Goal: Navigation & Orientation: Find specific page/section

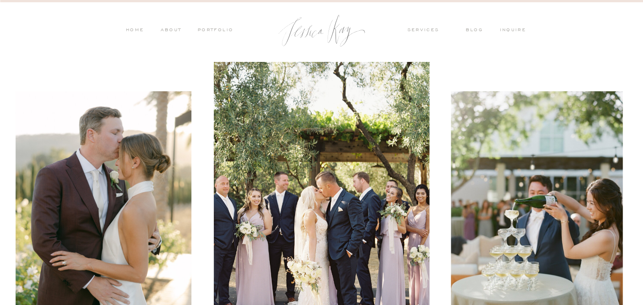
click at [204, 28] on nav "PORTFOLIO" at bounding box center [214, 31] width 37 height 8
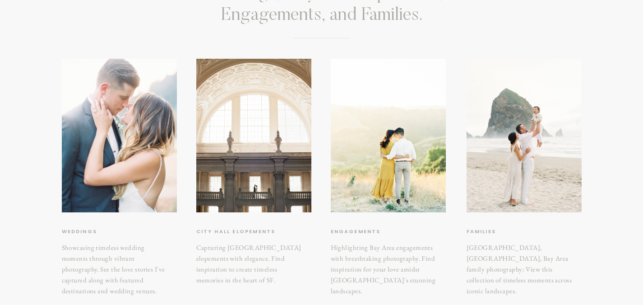
scroll to position [135, 0]
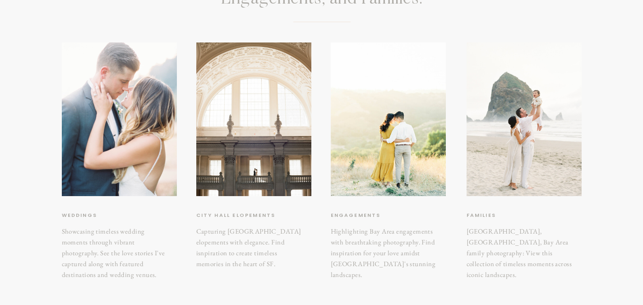
click at [73, 213] on h3 "weddings" at bounding box center [100, 215] width 76 height 9
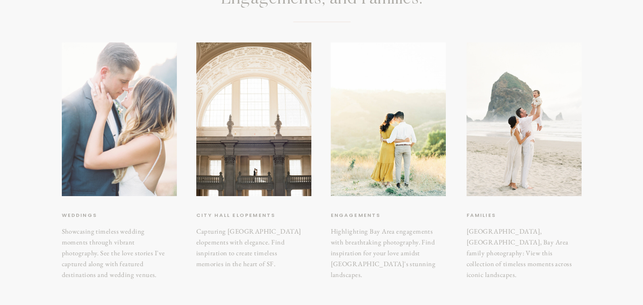
click at [106, 142] on div at bounding box center [119, 119] width 115 height 154
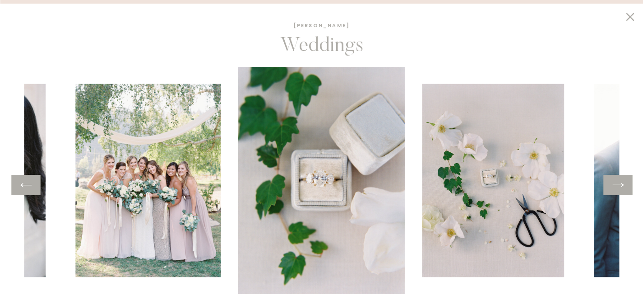
click at [620, 191] on icon at bounding box center [618, 185] width 13 height 14
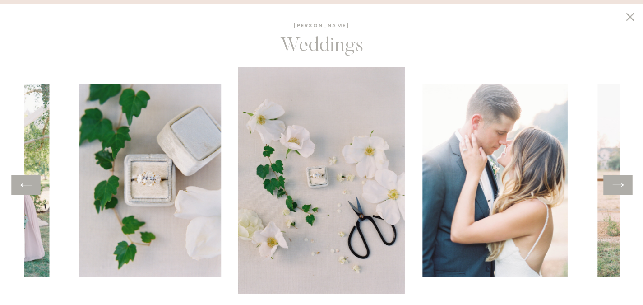
click at [620, 189] on icon at bounding box center [618, 185] width 13 height 14
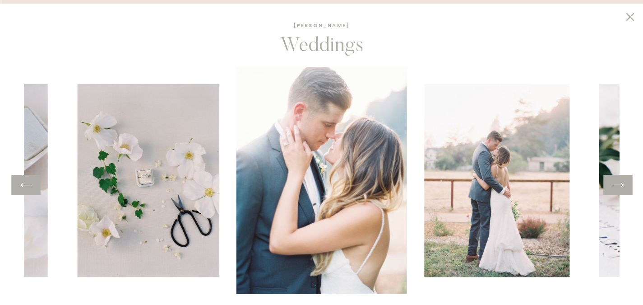
click at [620, 189] on icon at bounding box center [618, 185] width 13 height 14
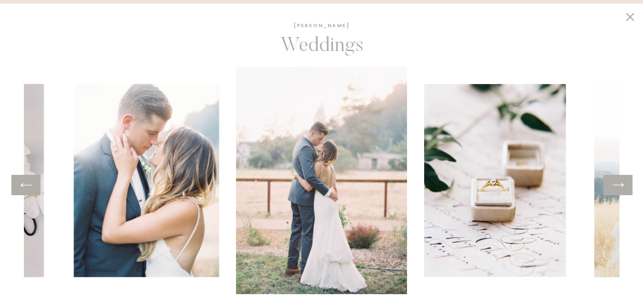
click at [620, 189] on icon at bounding box center [618, 185] width 13 height 14
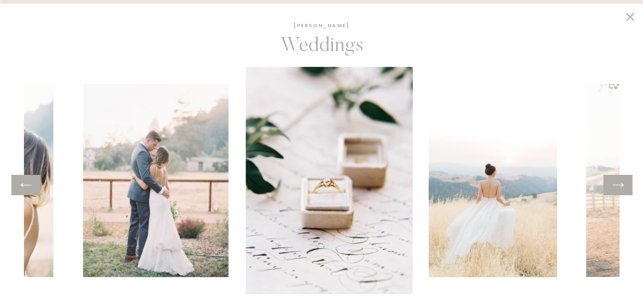
click at [620, 189] on icon at bounding box center [618, 185] width 13 height 14
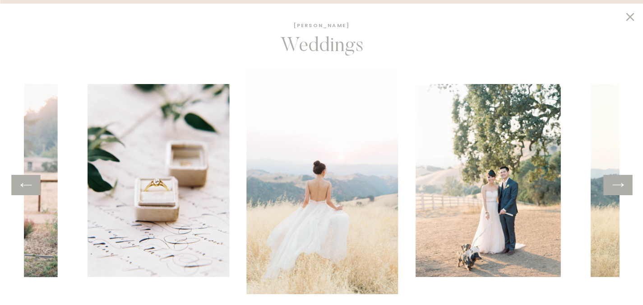
click at [620, 189] on icon at bounding box center [618, 185] width 13 height 14
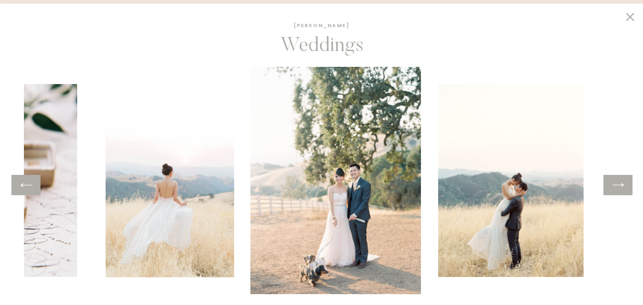
click at [620, 189] on icon at bounding box center [618, 185] width 13 height 14
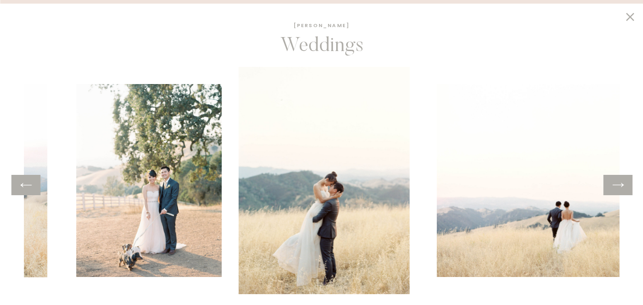
click at [620, 189] on icon at bounding box center [618, 185] width 13 height 14
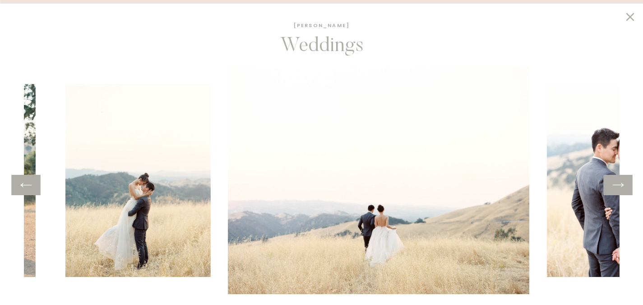
click at [620, 189] on icon at bounding box center [618, 185] width 13 height 14
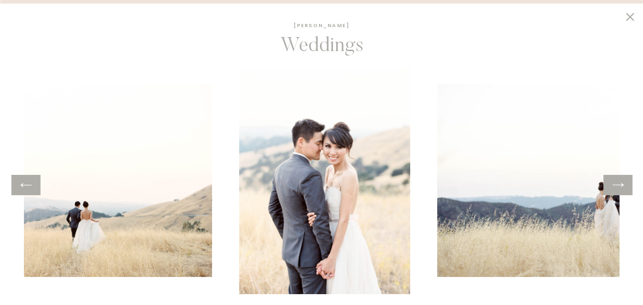
click at [620, 189] on icon at bounding box center [618, 185] width 13 height 14
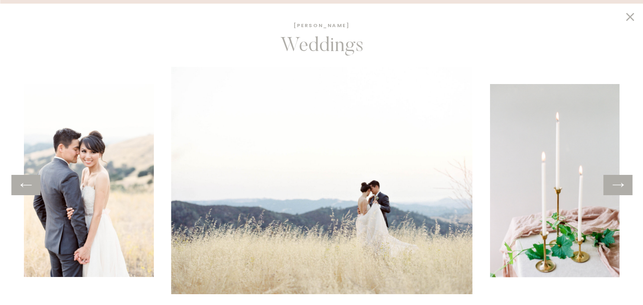
click at [620, 189] on icon at bounding box center [618, 185] width 13 height 14
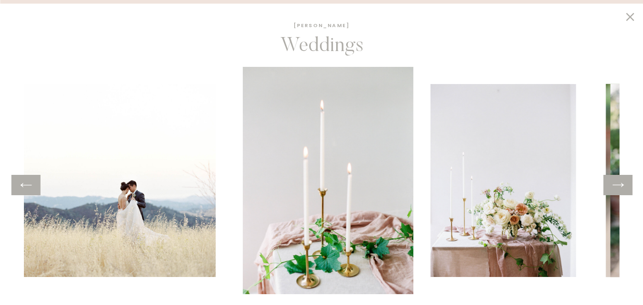
click at [620, 189] on icon at bounding box center [618, 185] width 13 height 14
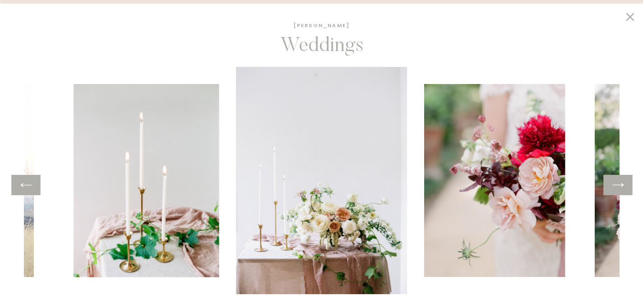
click at [620, 189] on icon at bounding box center [618, 185] width 13 height 14
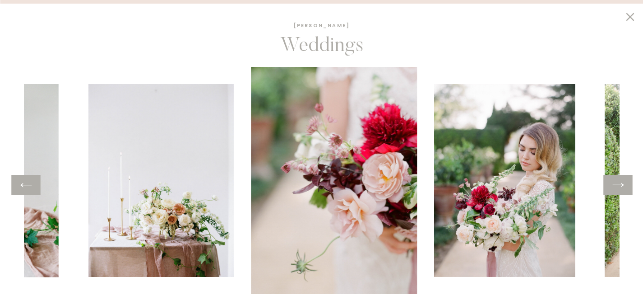
click at [620, 189] on icon at bounding box center [618, 185] width 13 height 14
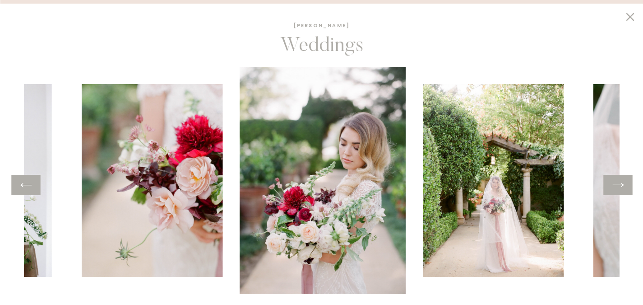
click at [620, 189] on icon at bounding box center [618, 185] width 13 height 14
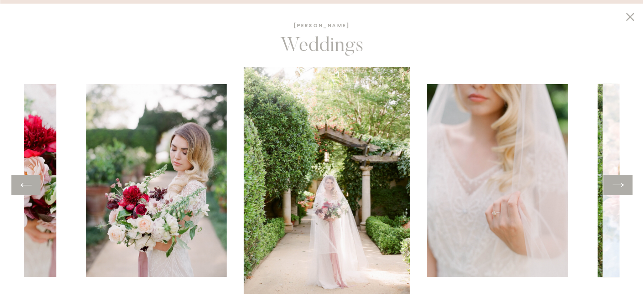
click at [620, 189] on icon at bounding box center [618, 185] width 13 height 14
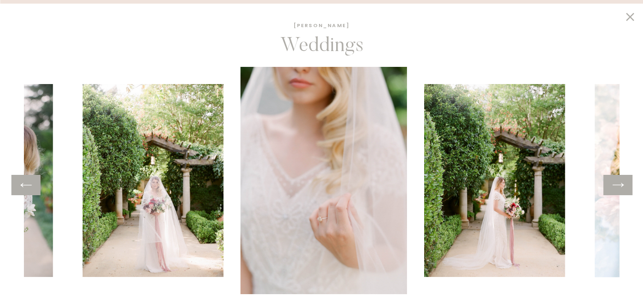
click at [620, 189] on icon at bounding box center [618, 185] width 13 height 14
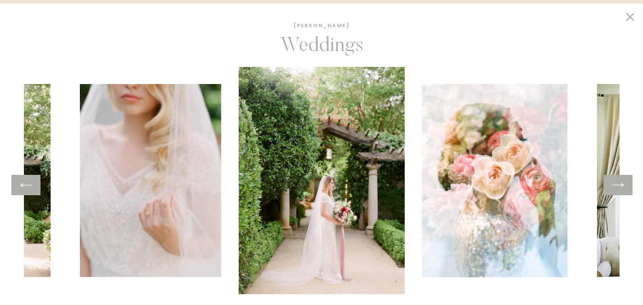
click at [620, 189] on icon at bounding box center [618, 185] width 13 height 14
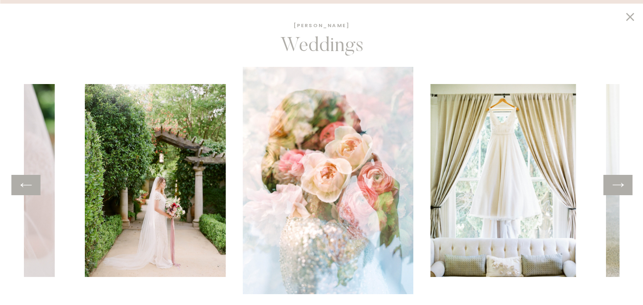
click at [620, 189] on icon at bounding box center [618, 185] width 13 height 14
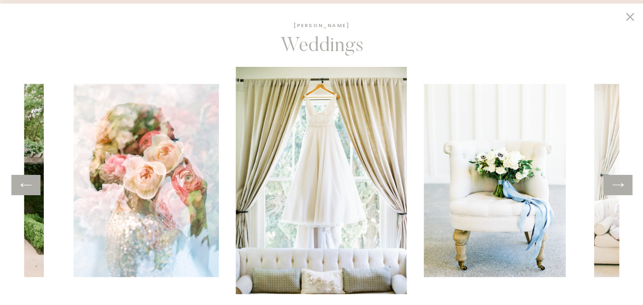
click at [620, 189] on icon at bounding box center [618, 185] width 13 height 14
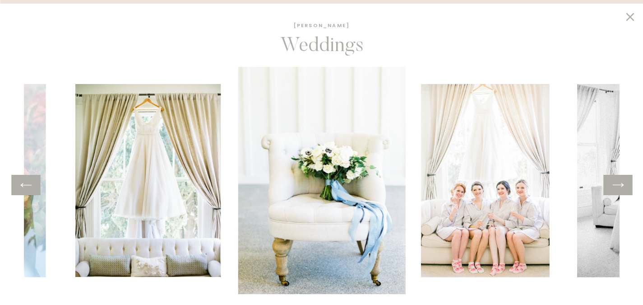
click at [620, 189] on icon at bounding box center [618, 185] width 13 height 14
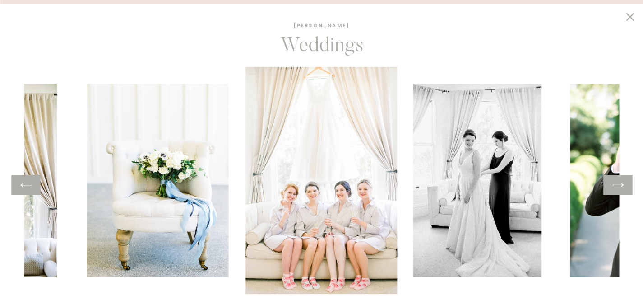
click at [620, 189] on icon at bounding box center [618, 185] width 13 height 14
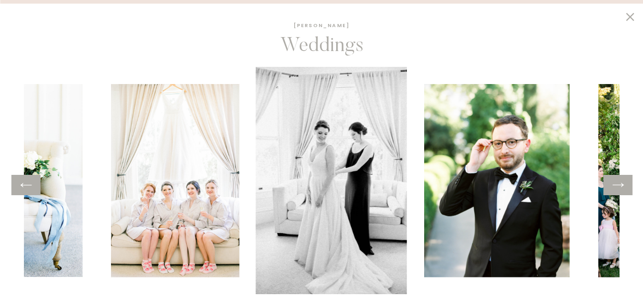
click at [620, 189] on icon at bounding box center [618, 185] width 13 height 14
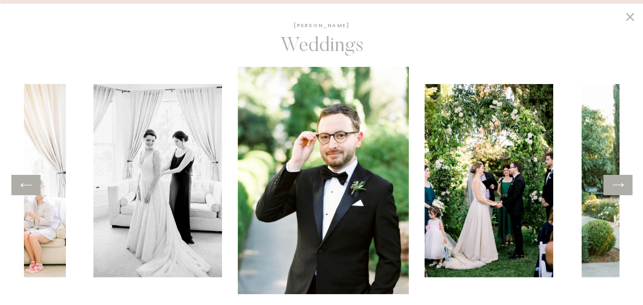
click at [620, 189] on icon at bounding box center [618, 185] width 13 height 14
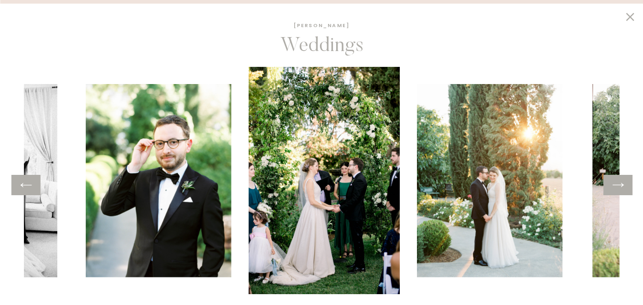
click at [620, 189] on icon at bounding box center [618, 185] width 13 height 14
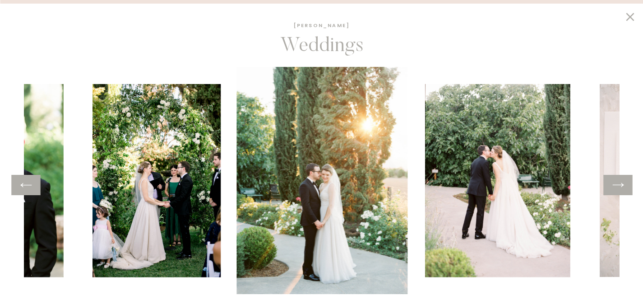
click at [620, 189] on icon at bounding box center [618, 185] width 13 height 14
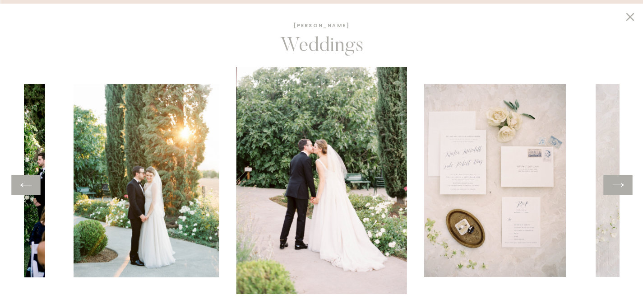
click at [620, 189] on icon at bounding box center [618, 185] width 13 height 14
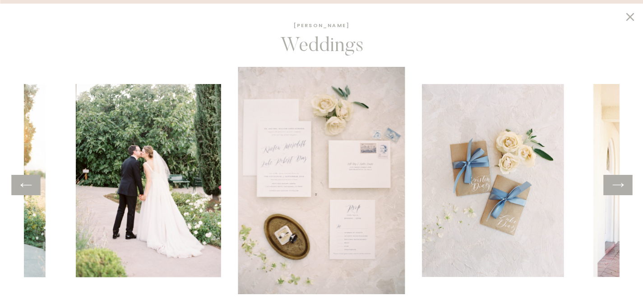
click at [620, 189] on icon at bounding box center [618, 185] width 13 height 14
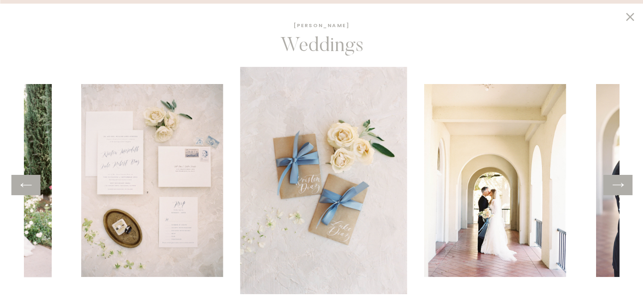
click at [620, 189] on icon at bounding box center [618, 185] width 13 height 14
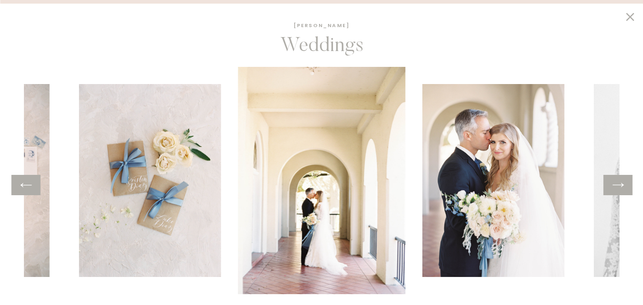
click at [620, 189] on icon at bounding box center [618, 185] width 13 height 14
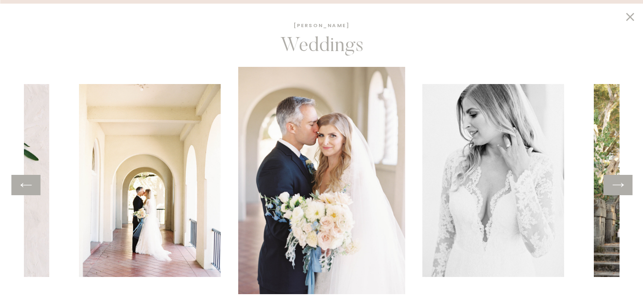
click at [620, 189] on icon at bounding box center [618, 185] width 13 height 14
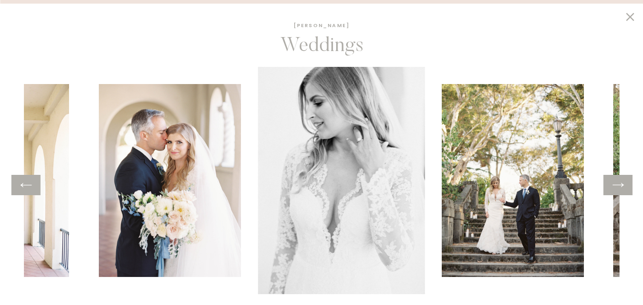
click at [620, 189] on icon at bounding box center [618, 185] width 13 height 14
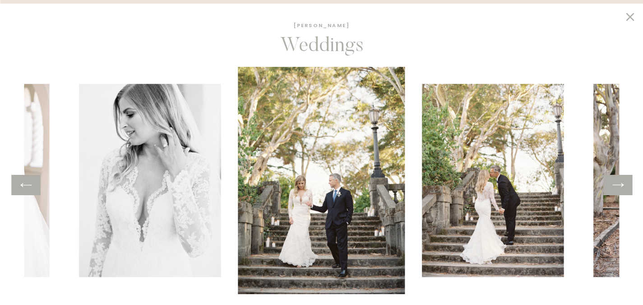
scroll to position [361, 0]
